Goal: Information Seeking & Learning: Check status

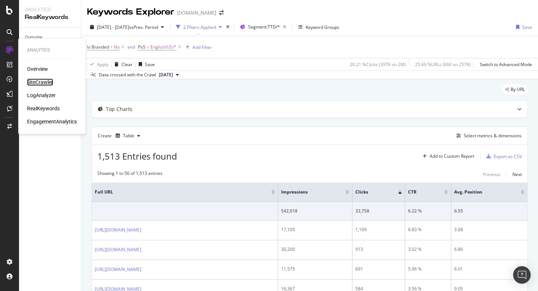
click at [52, 83] on div "SiteCrawler" at bounding box center [40, 82] width 26 height 7
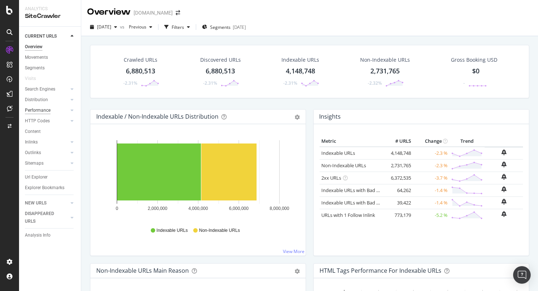
click at [41, 110] on div "Performance" at bounding box center [38, 111] width 26 height 8
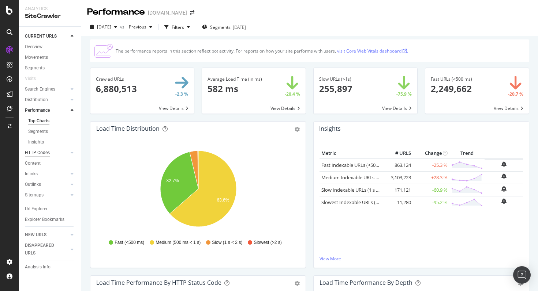
click at [44, 150] on div "HTTP Codes" at bounding box center [37, 153] width 25 height 8
